Goal: Information Seeking & Learning: Learn about a topic

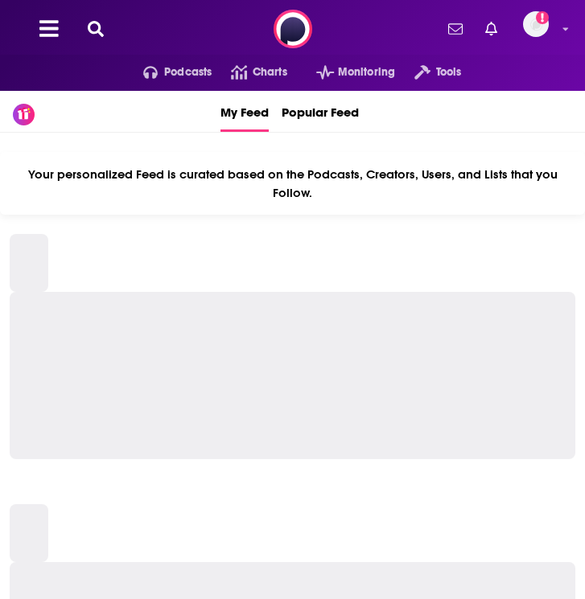
click at [96, 24] on icon at bounding box center [96, 29] width 16 height 16
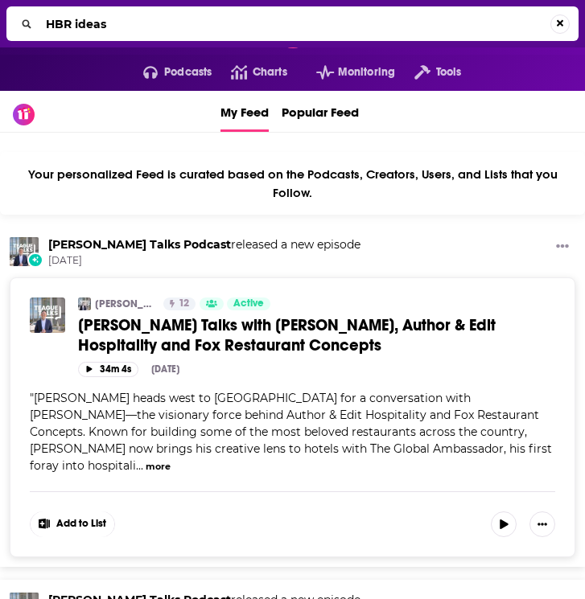
type input "HBR ideas"
click at [29, 21] on icon "Search..." at bounding box center [27, 23] width 9 height 9
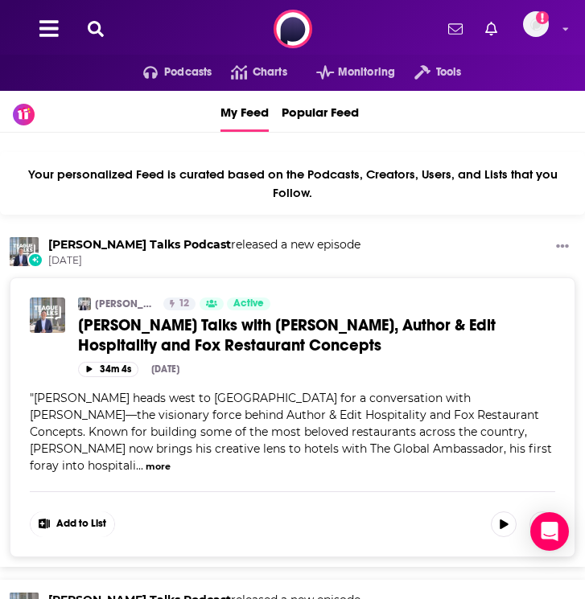
click at [104, 32] on button at bounding box center [96, 29] width 26 height 19
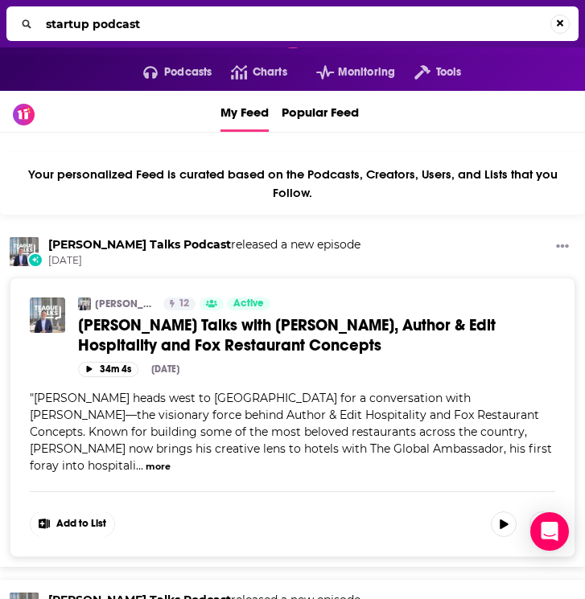
type input "startup podcast"
click at [30, 24] on icon "Search..." at bounding box center [27, 23] width 10 height 9
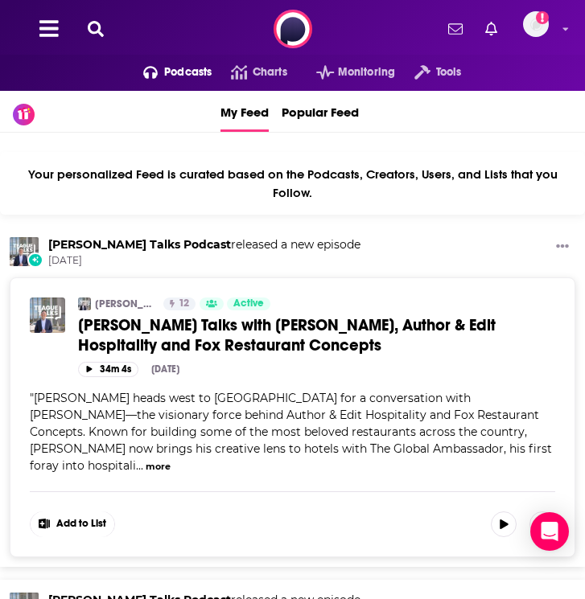
click at [177, 73] on span "Podcasts" at bounding box center [187, 72] width 47 height 23
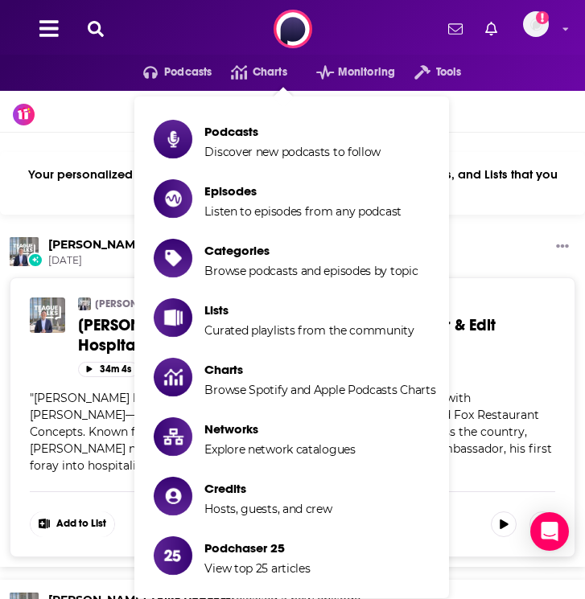
click at [96, 27] on icon at bounding box center [96, 29] width 16 height 16
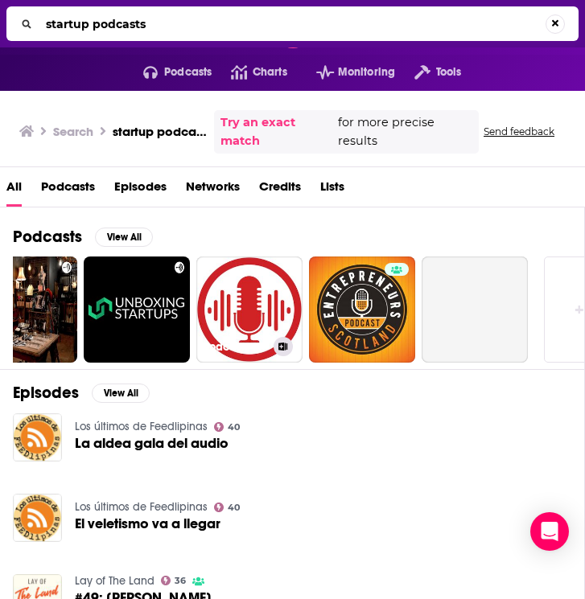
scroll to position [0, 451]
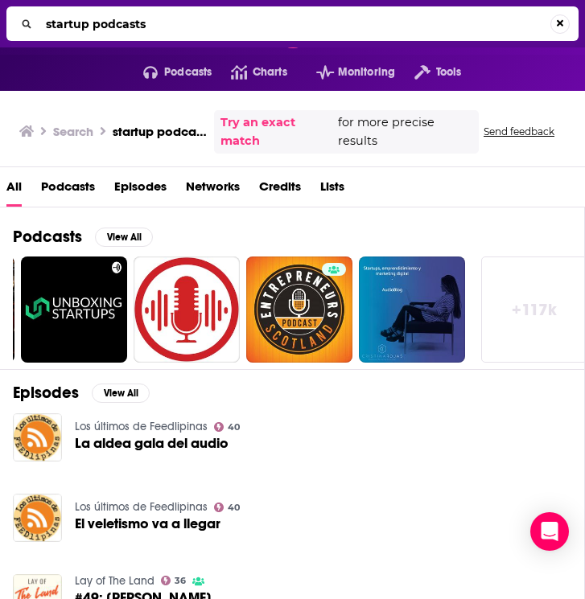
click at [160, 26] on input "startup podcasts" at bounding box center [294, 24] width 511 height 26
type input "startup"
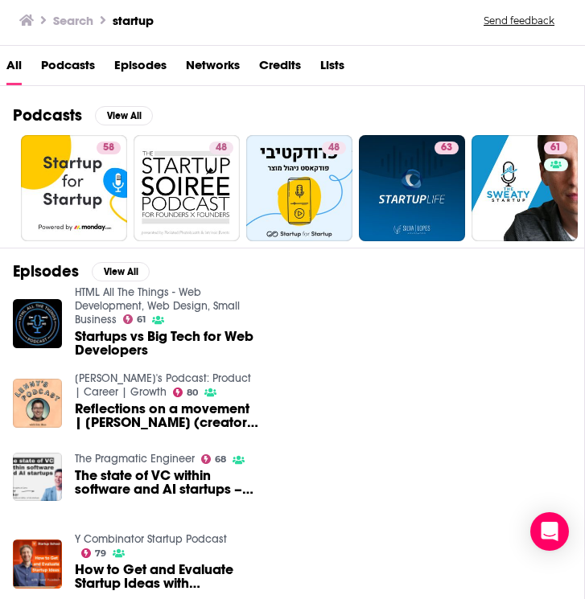
scroll to position [225, 0]
